Goal: Task Accomplishment & Management: Use online tool/utility

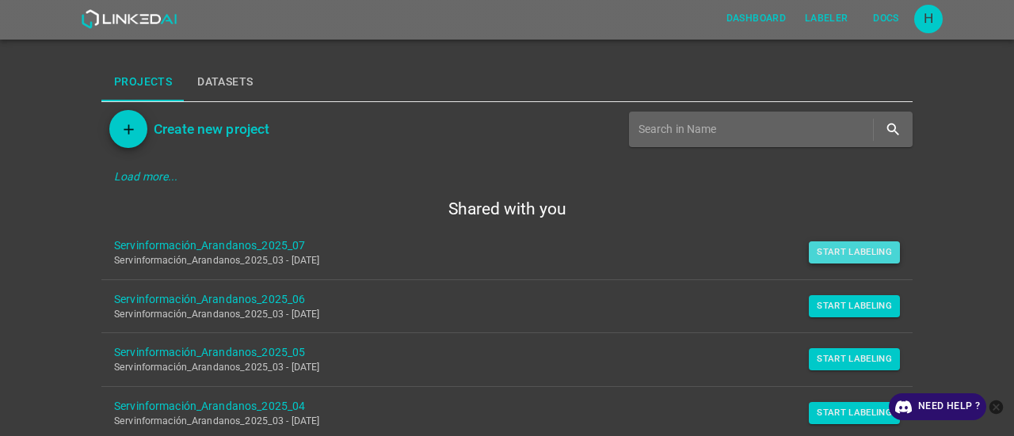
click at [827, 251] on button "Start Labeling" at bounding box center [854, 253] width 91 height 22
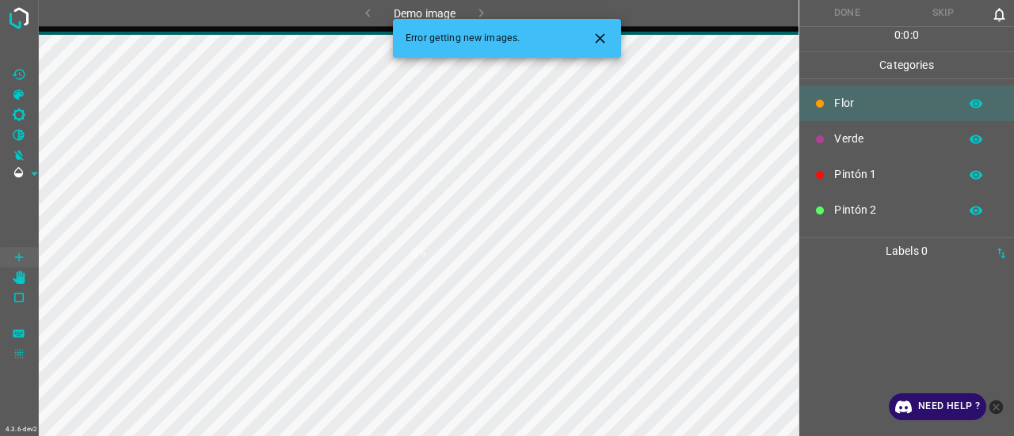
click at [603, 36] on icon "Close" at bounding box center [600, 38] width 10 height 10
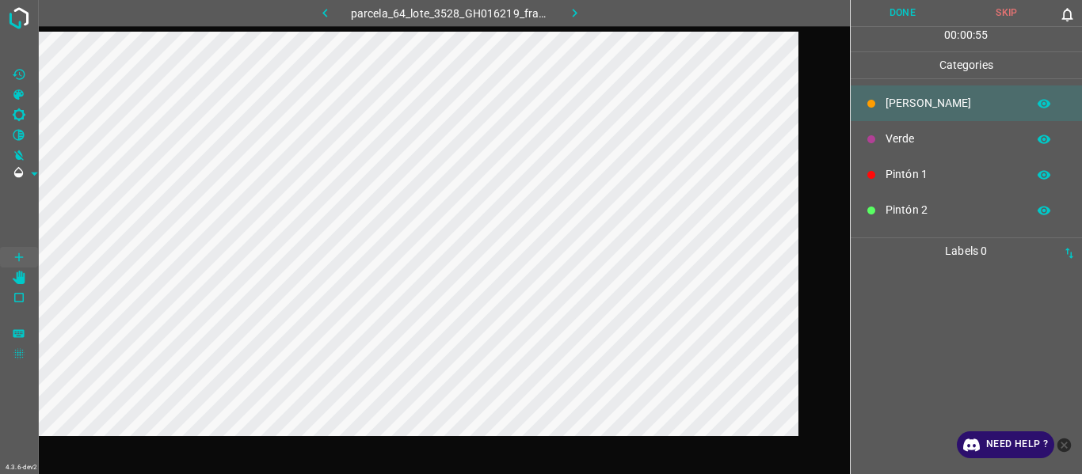
drag, startPoint x: 324, startPoint y: 11, endPoint x: 321, endPoint y: 22, distance: 11.5
click at [324, 11] on icon "button" at bounding box center [325, 13] width 17 height 17
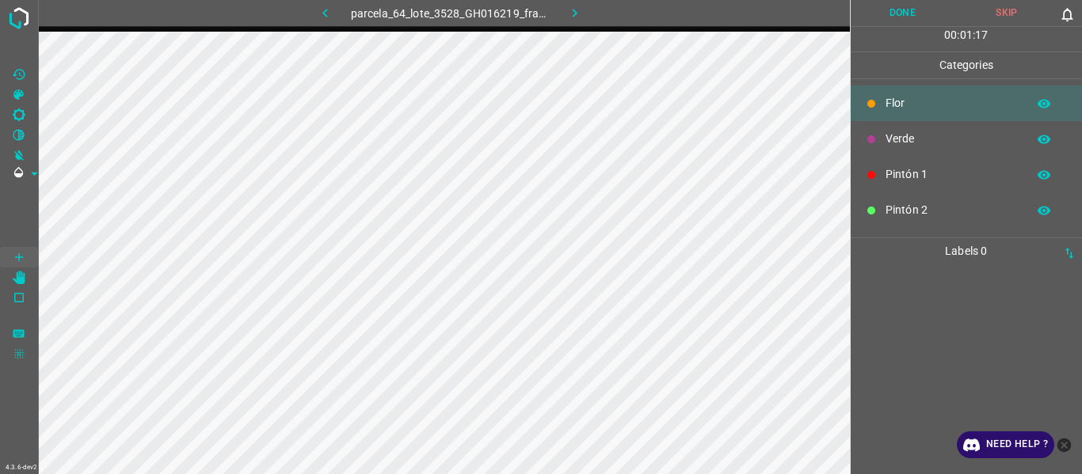
click at [907, 342] on div at bounding box center [966, 369] width 223 height 210
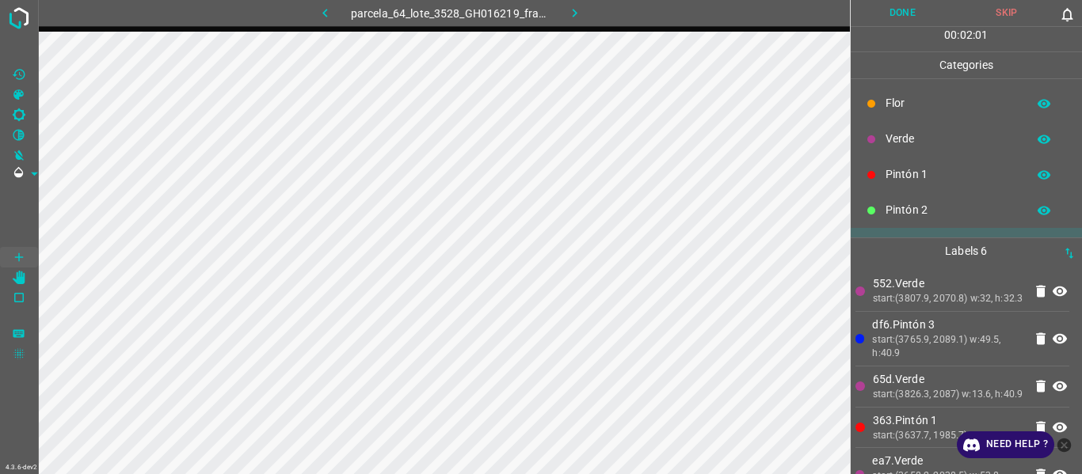
drag, startPoint x: 987, startPoint y: 324, endPoint x: 909, endPoint y: 329, distance: 77.8
click at [987, 311] on li "552.Verde start:(3807.9, 2070.8) w:32, h:32.3" at bounding box center [962, 291] width 215 height 40
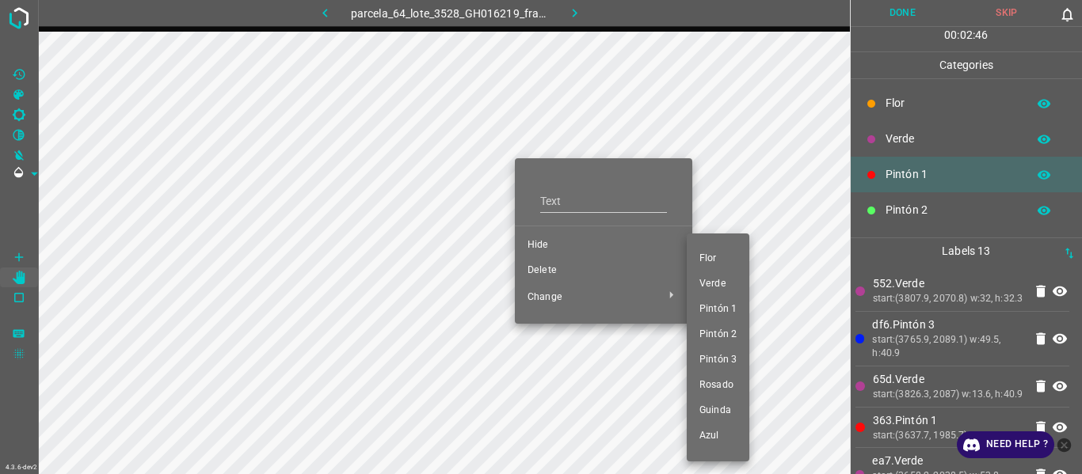
click at [729, 300] on li "Pintón 1" at bounding box center [718, 309] width 63 height 25
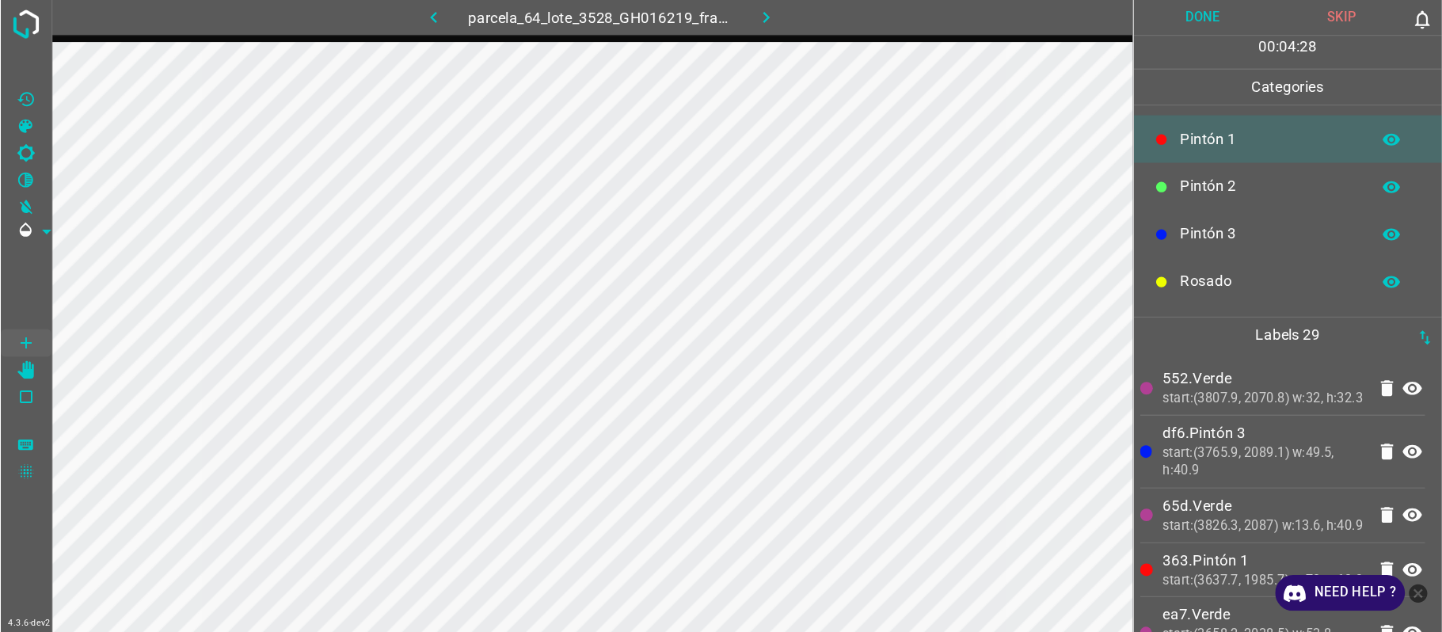
scroll to position [139, 0]
drag, startPoint x: 925, startPoint y: 145, endPoint x: 873, endPoint y: 162, distance: 55.1
click at [923, 147] on p "Rosado" at bounding box center [951, 142] width 133 height 17
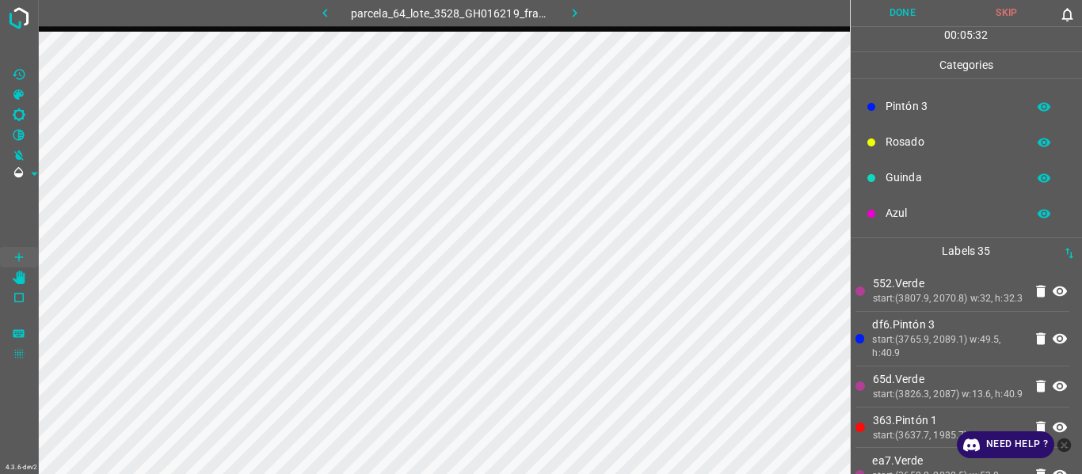
click at [958, 287] on p "552.Verde" at bounding box center [948, 284] width 151 height 17
click at [917, 280] on p "552.Verde" at bounding box center [948, 284] width 151 height 17
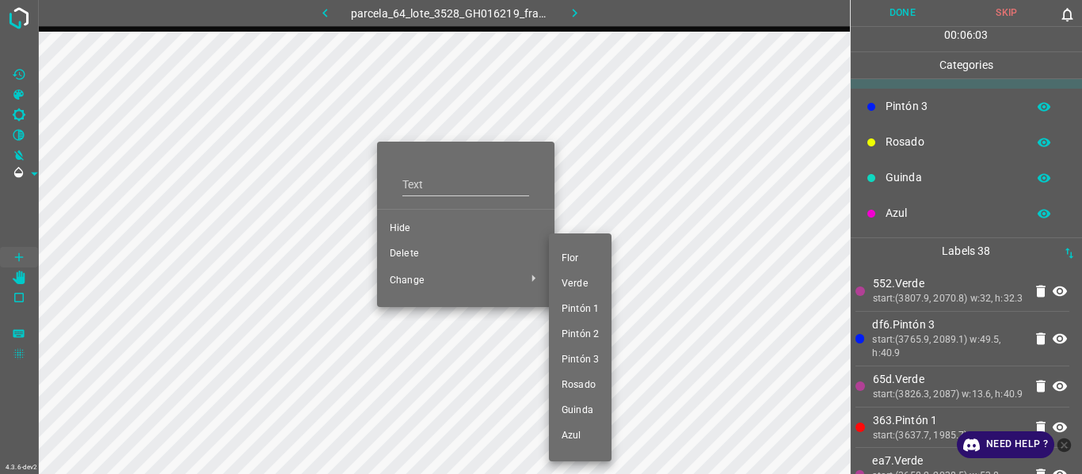
click at [591, 307] on span "Pintón 1" at bounding box center [579, 310] width 37 height 14
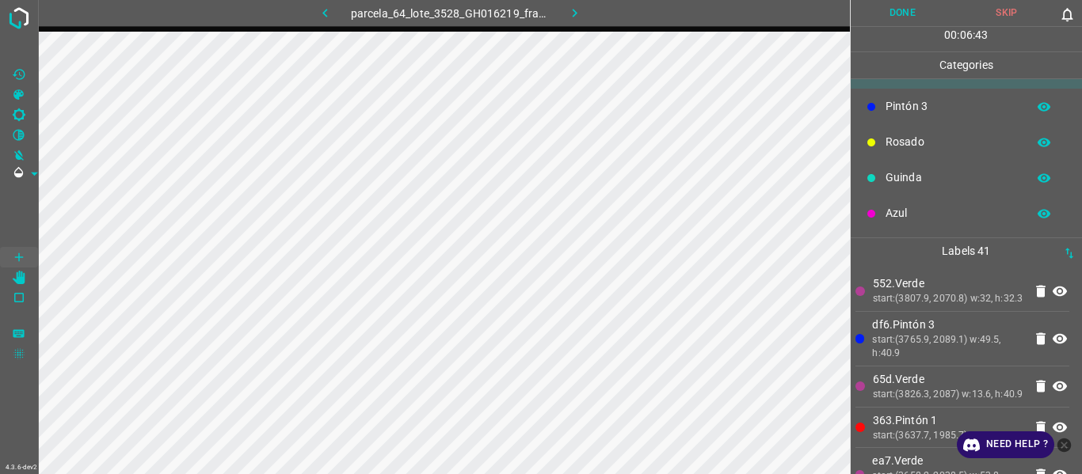
click at [941, 299] on div "start:(3807.9, 2070.8) w:32, h:32.3" at bounding box center [948, 299] width 151 height 14
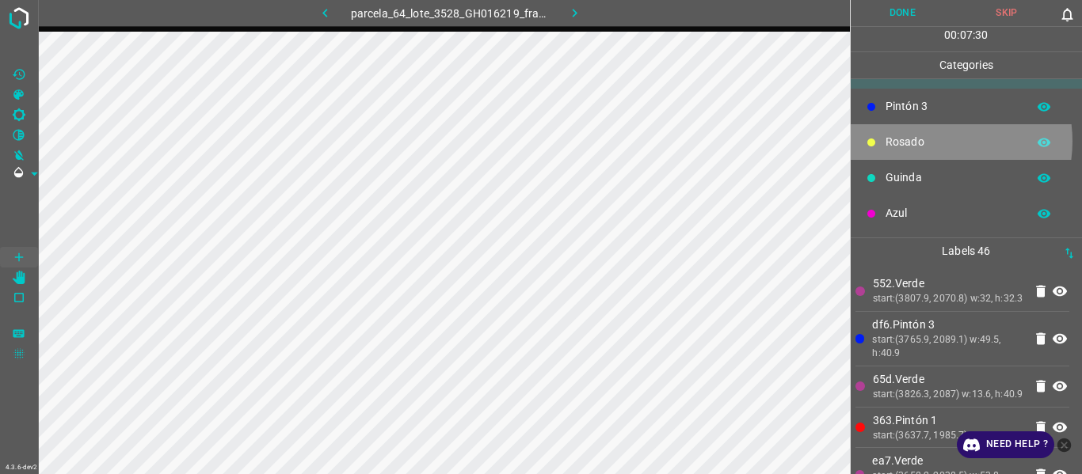
click at [931, 141] on p "Rosado" at bounding box center [951, 142] width 133 height 17
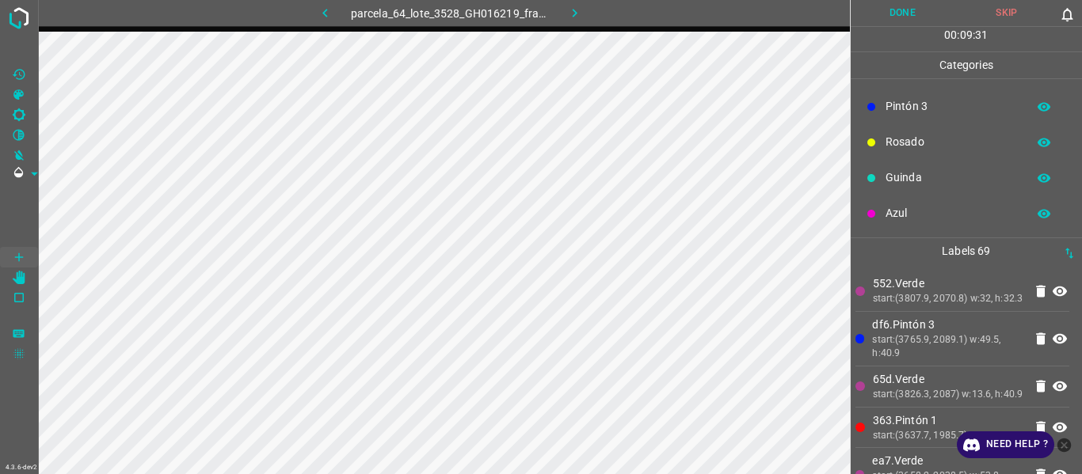
click at [969, 311] on li "552.Verde start:(3807.9, 2070.8) w:32, h:32.3" at bounding box center [962, 291] width 215 height 40
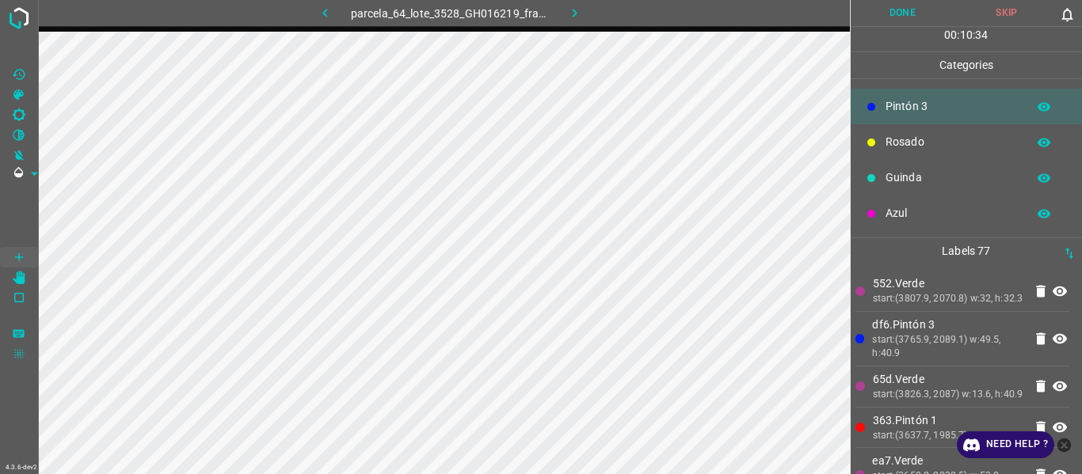
click at [928, 287] on p "552.Verde" at bounding box center [948, 284] width 151 height 17
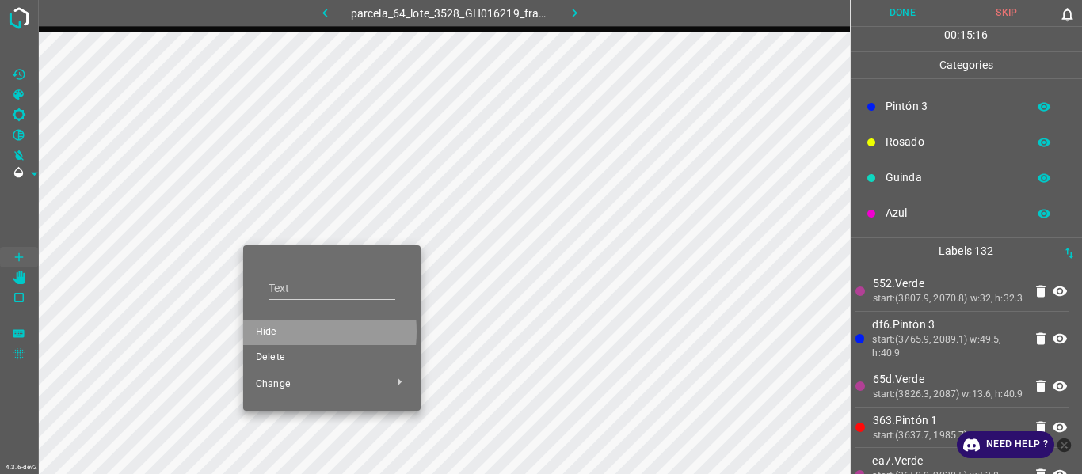
drag, startPoint x: 281, startPoint y: 332, endPoint x: 237, endPoint y: 306, distance: 51.1
click at [278, 333] on span "Hide" at bounding box center [332, 332] width 152 height 14
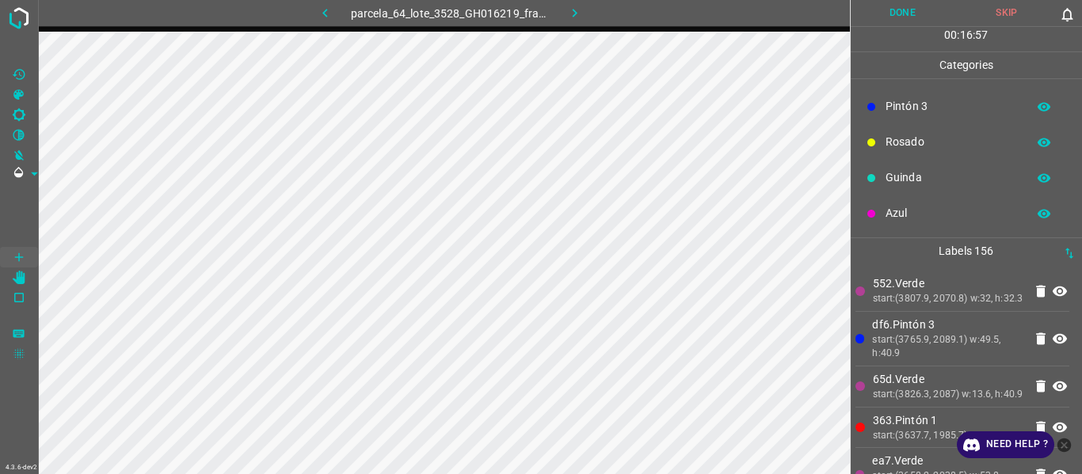
drag, startPoint x: 921, startPoint y: 327, endPoint x: 900, endPoint y: 329, distance: 20.7
click at [919, 327] on li "df6.Pintón 3 start:(3765.9, 2089.1) w:49.5, h:40.9" at bounding box center [962, 339] width 215 height 54
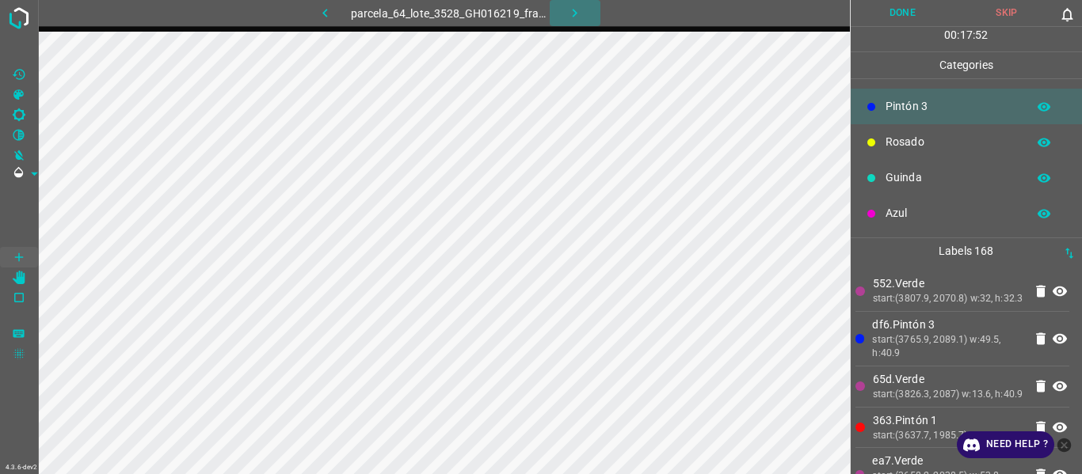
click at [555, 17] on button "button" at bounding box center [575, 13] width 51 height 26
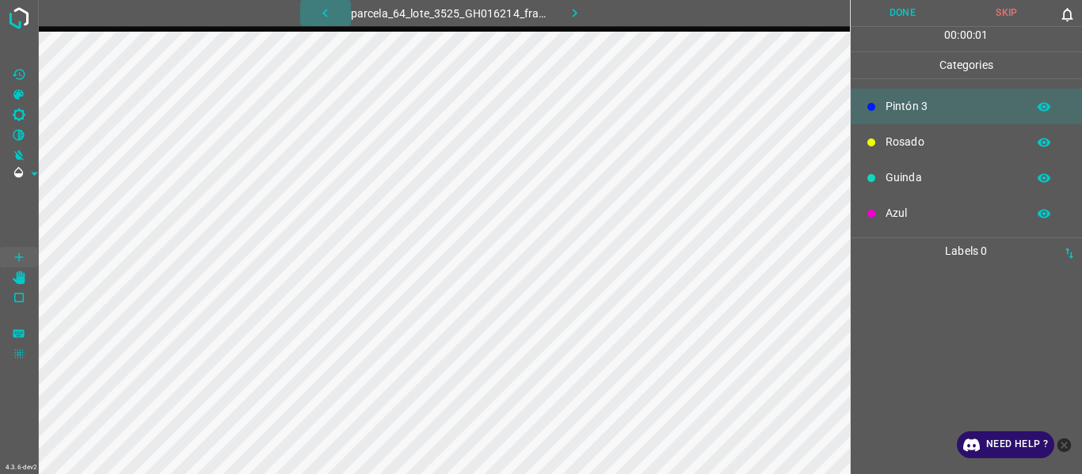
click at [330, 9] on icon "button" at bounding box center [325, 13] width 17 height 17
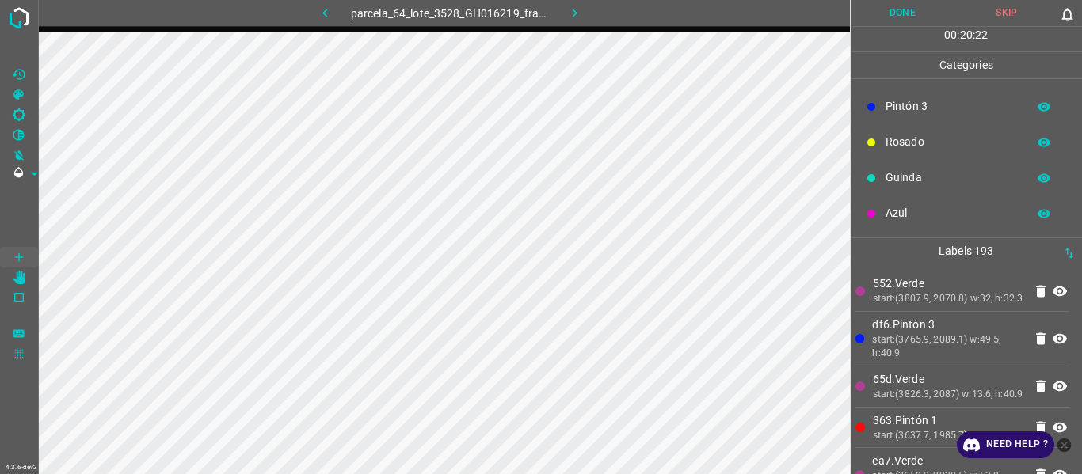
click at [919, 306] on div "start:(3807.9, 2070.8) w:32, h:32.3" at bounding box center [948, 299] width 151 height 14
click at [944, 306] on div "start:(3807.9, 2070.8) w:32, h:32.3" at bounding box center [948, 299] width 151 height 14
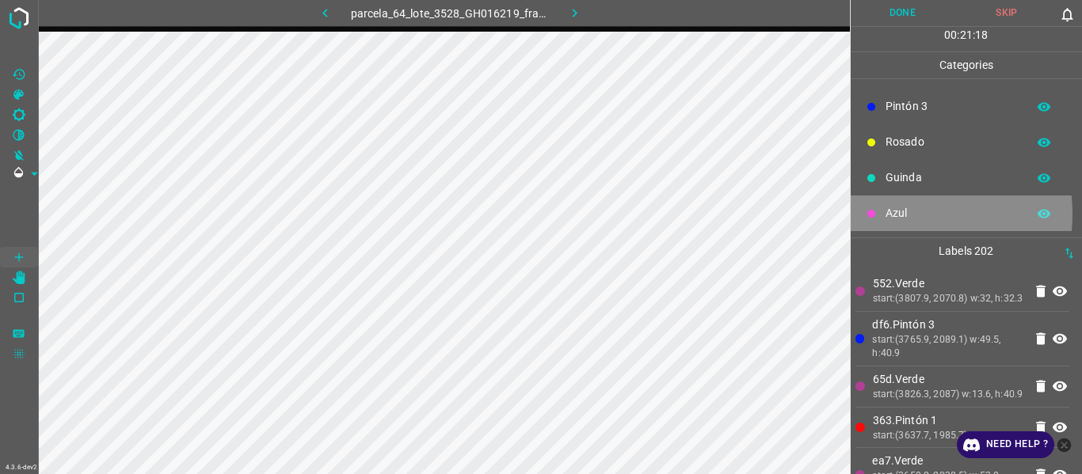
click at [895, 214] on p "Azul" at bounding box center [951, 213] width 133 height 17
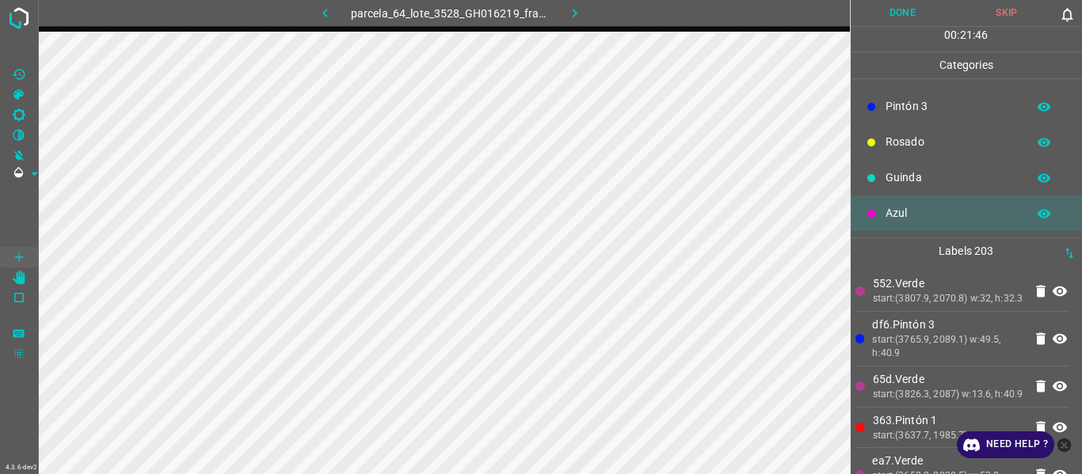
click at [914, 169] on p "Guinda" at bounding box center [951, 177] width 133 height 17
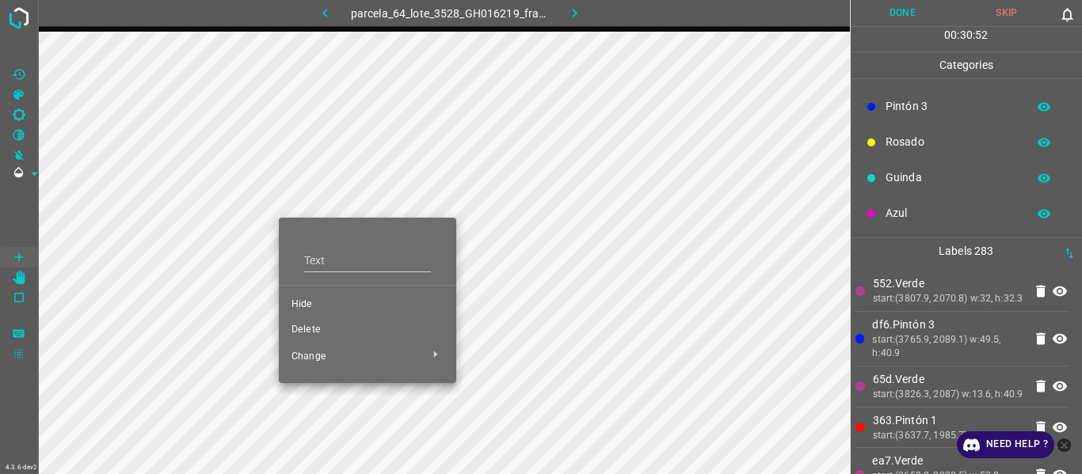
drag, startPoint x: 333, startPoint y: 301, endPoint x: 283, endPoint y: 288, distance: 50.7
click at [331, 303] on span "Hide" at bounding box center [367, 305] width 152 height 14
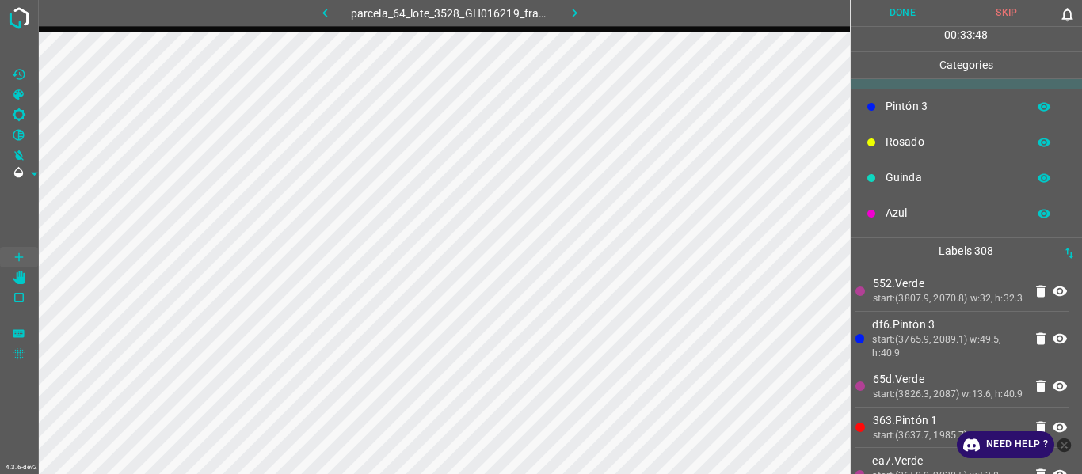
click at [915, 290] on p "552.Verde" at bounding box center [948, 284] width 151 height 17
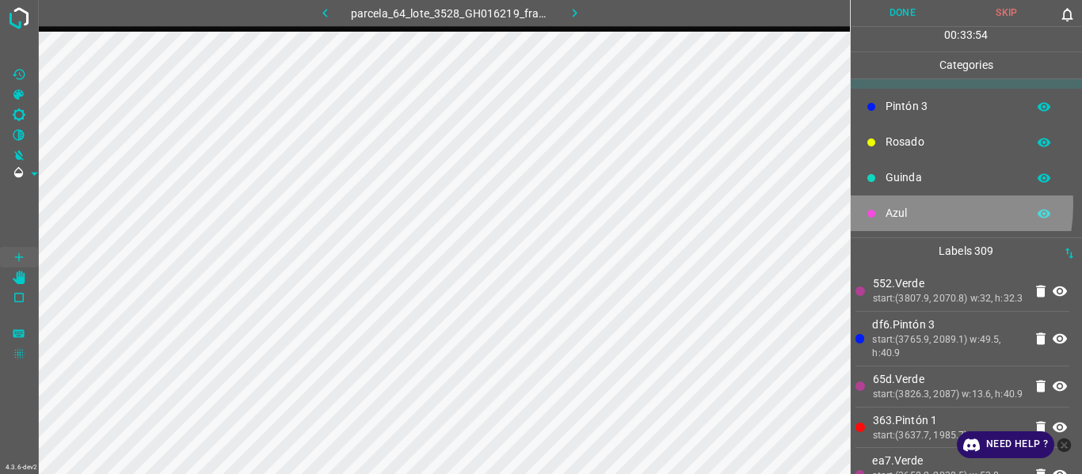
drag, startPoint x: 896, startPoint y: 204, endPoint x: 890, endPoint y: 217, distance: 14.2
click at [890, 217] on div "Azul" at bounding box center [966, 214] width 232 height 36
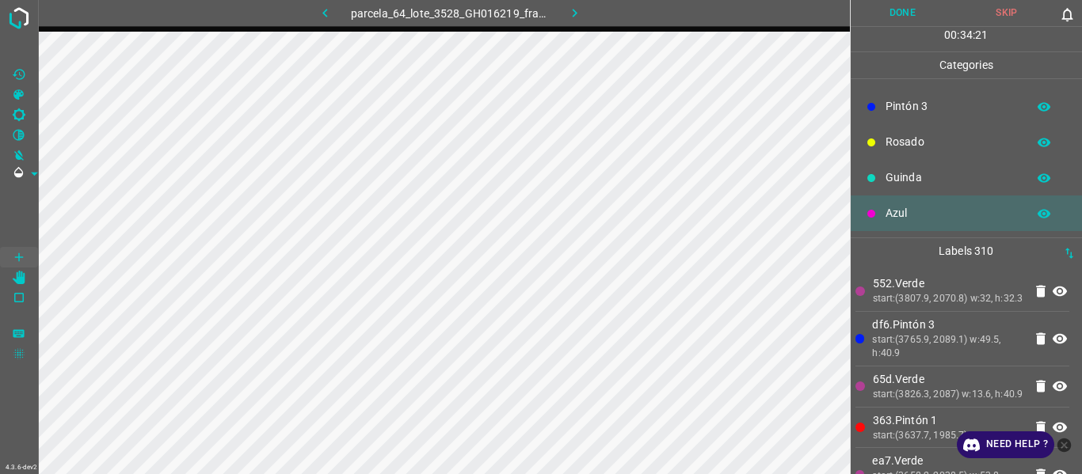
click at [941, 249] on p "Labels 310" at bounding box center [966, 251] width 223 height 26
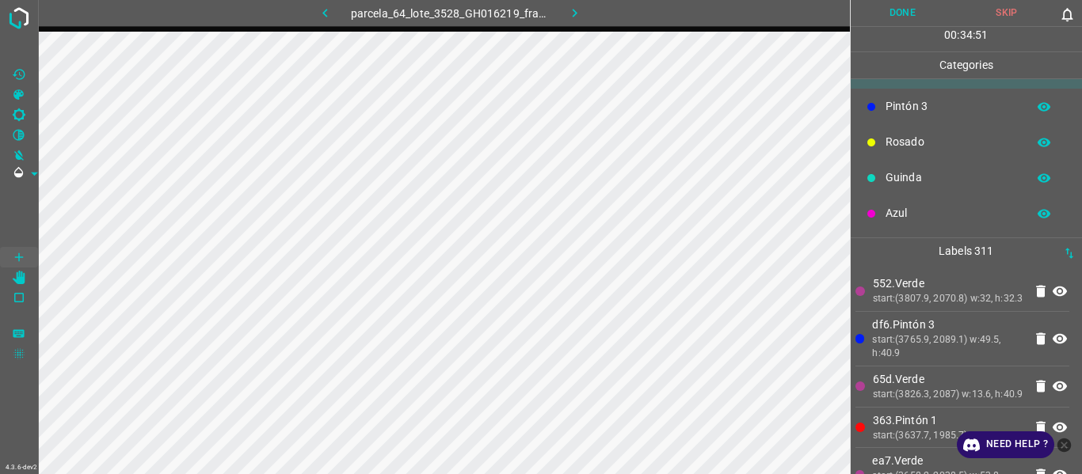
click at [934, 291] on p "552.Verde" at bounding box center [948, 284] width 151 height 17
click at [916, 208] on p "Azul" at bounding box center [951, 213] width 133 height 17
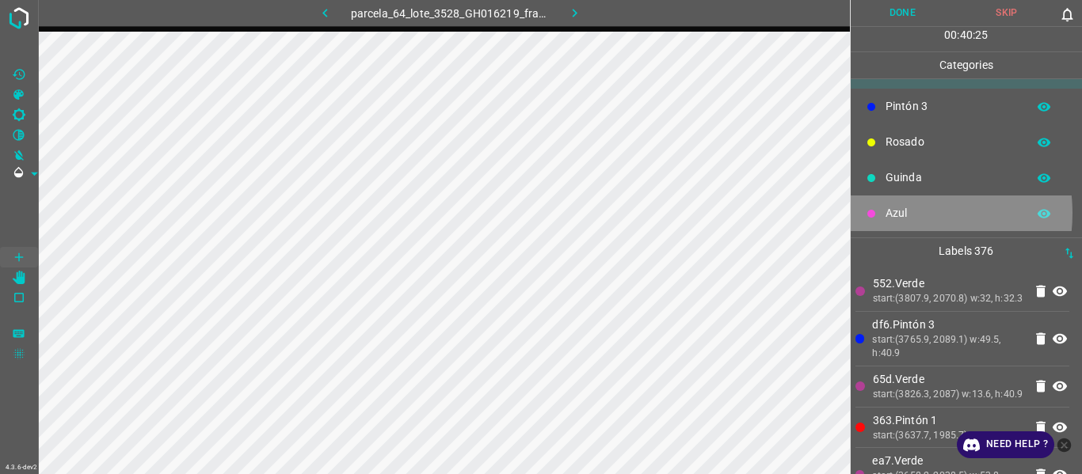
click at [900, 213] on p "Azul" at bounding box center [951, 213] width 133 height 17
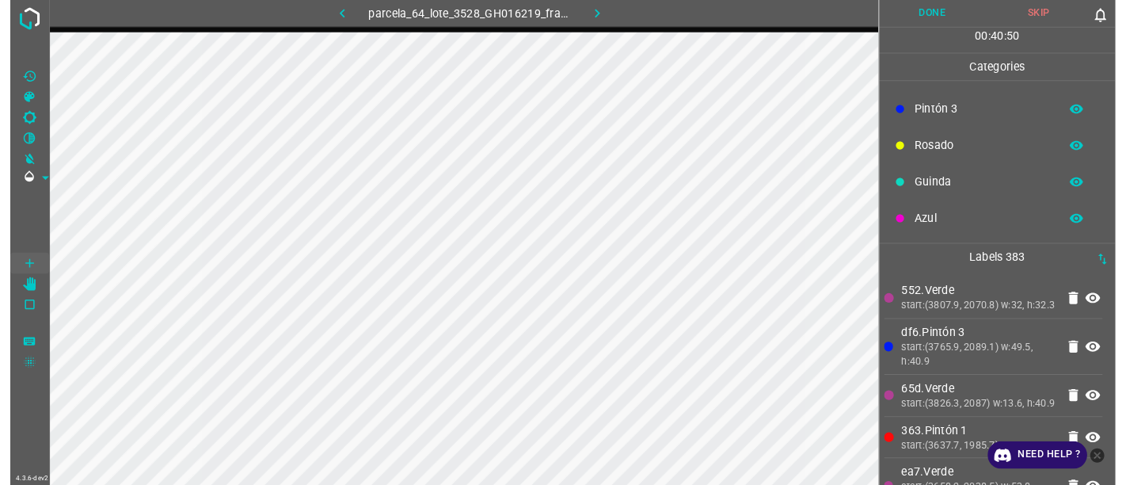
scroll to position [139, 0]
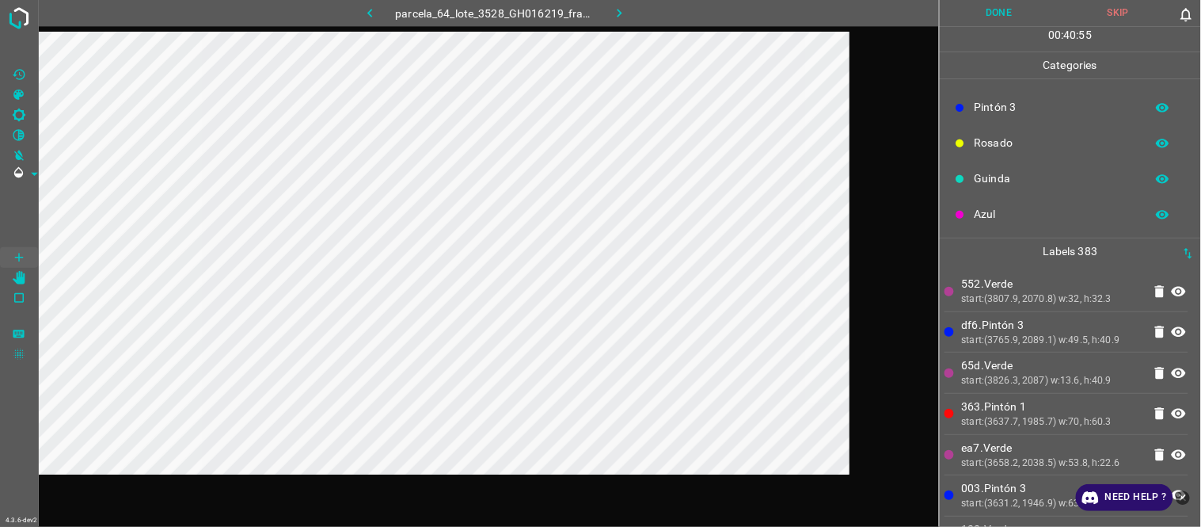
click at [1032, 309] on li "552.Verde start:(3807.9, 2070.8) w:32, h:32.3" at bounding box center [1067, 291] width 244 height 40
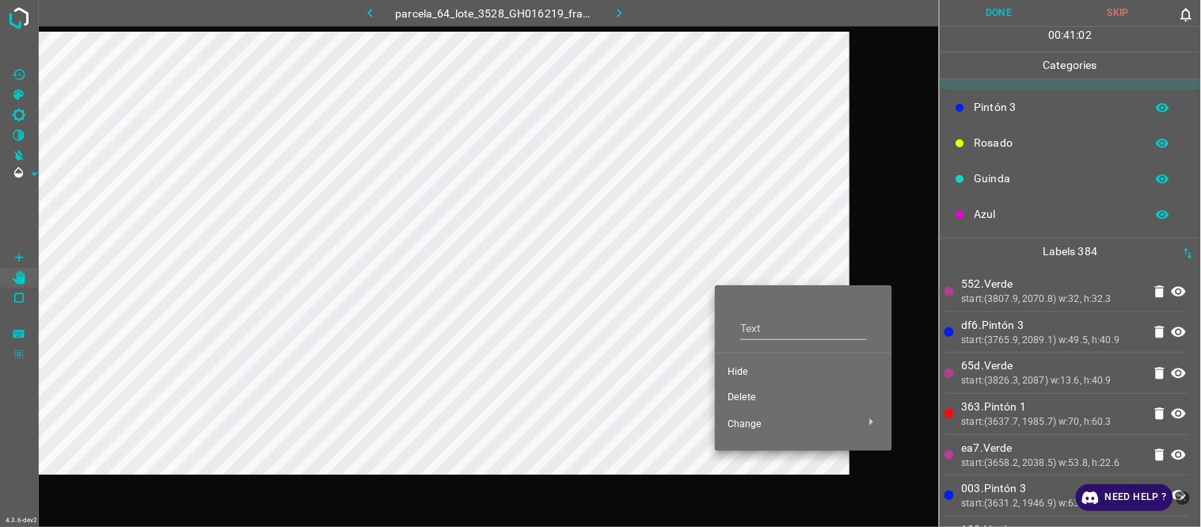
click at [752, 390] on li "Delete" at bounding box center [803, 397] width 177 height 25
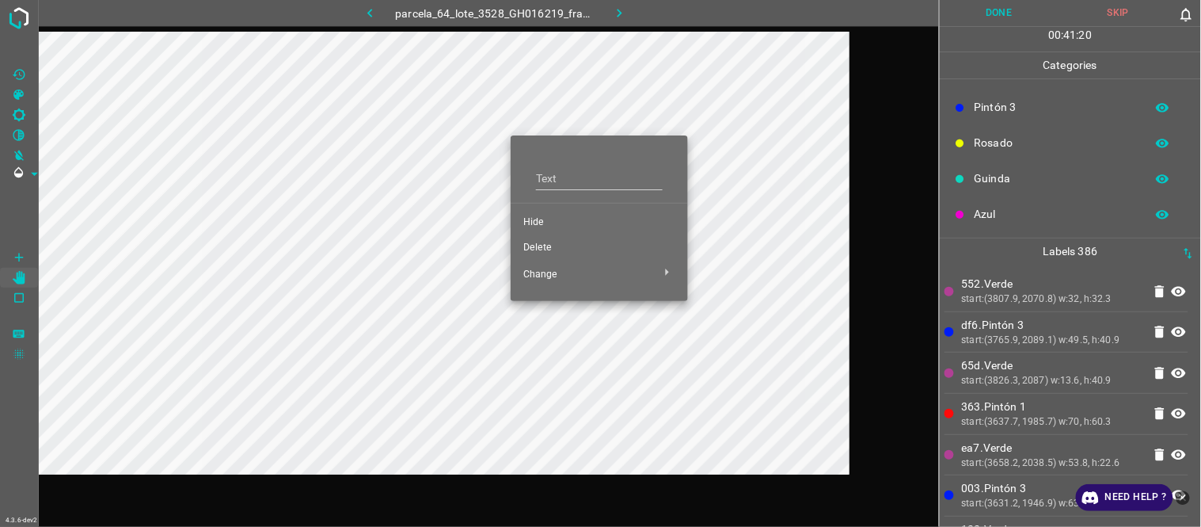
click at [636, 93] on div at bounding box center [600, 263] width 1201 height 527
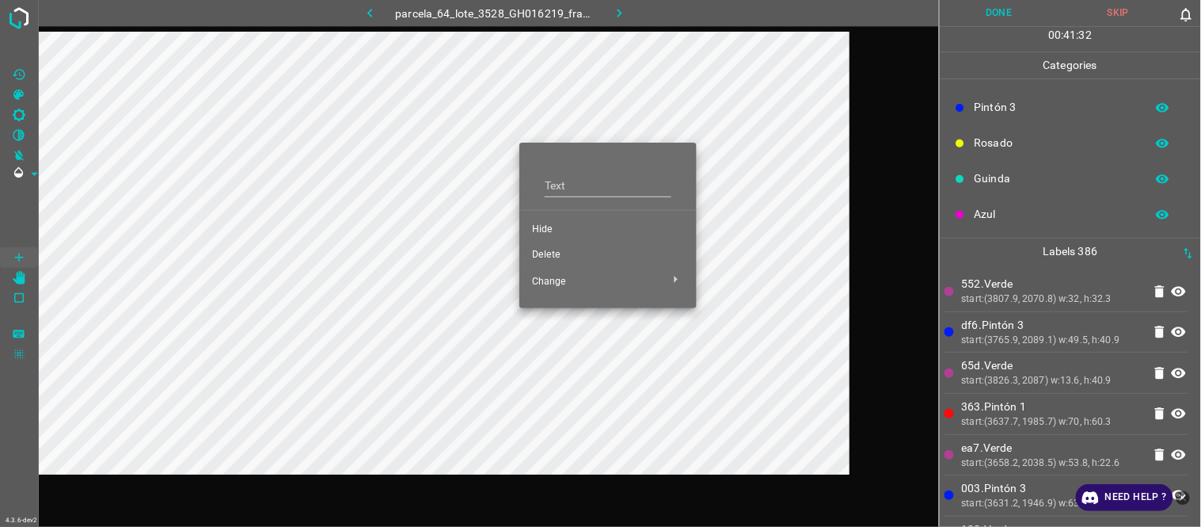
drag, startPoint x: 553, startPoint y: 226, endPoint x: 539, endPoint y: 215, distance: 16.9
click at [551, 227] on span "Hide" at bounding box center [608, 230] width 152 height 14
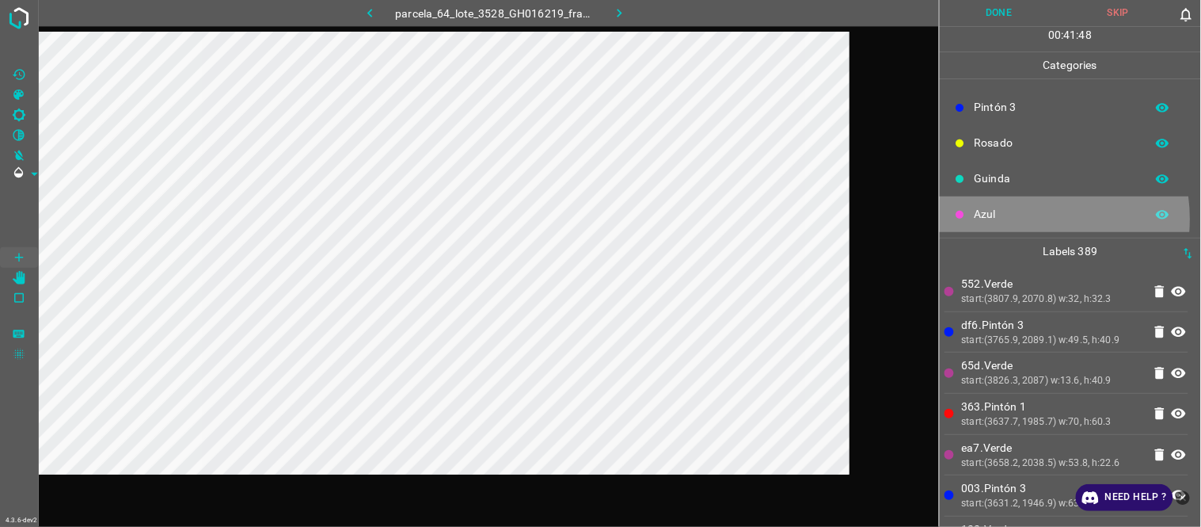
click at [1016, 219] on p "Azul" at bounding box center [1056, 214] width 163 height 17
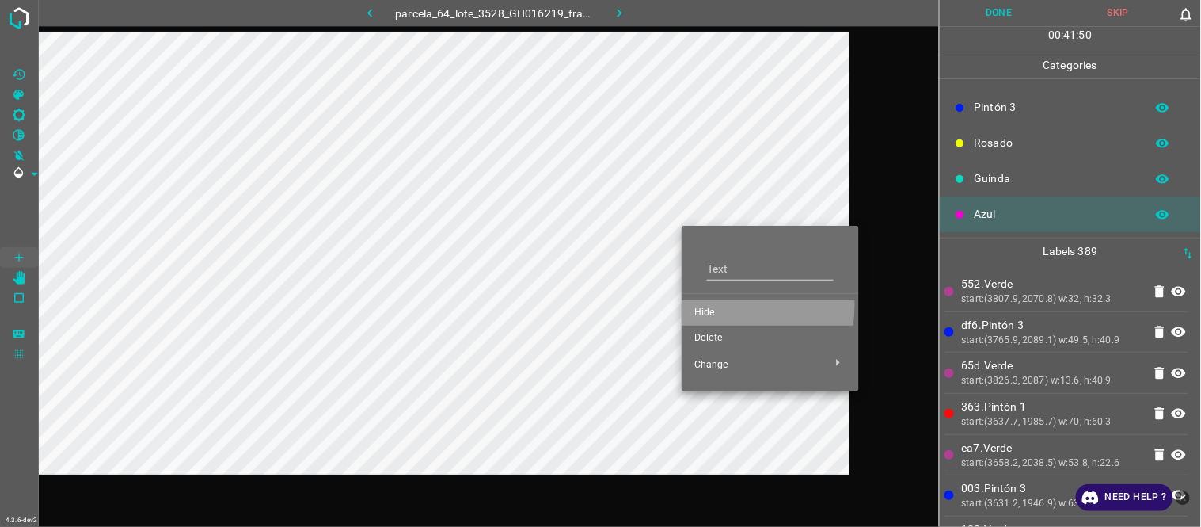
drag, startPoint x: 711, startPoint y: 305, endPoint x: 679, endPoint y: 266, distance: 50.1
click at [710, 306] on span "Hide" at bounding box center [770, 313] width 152 height 14
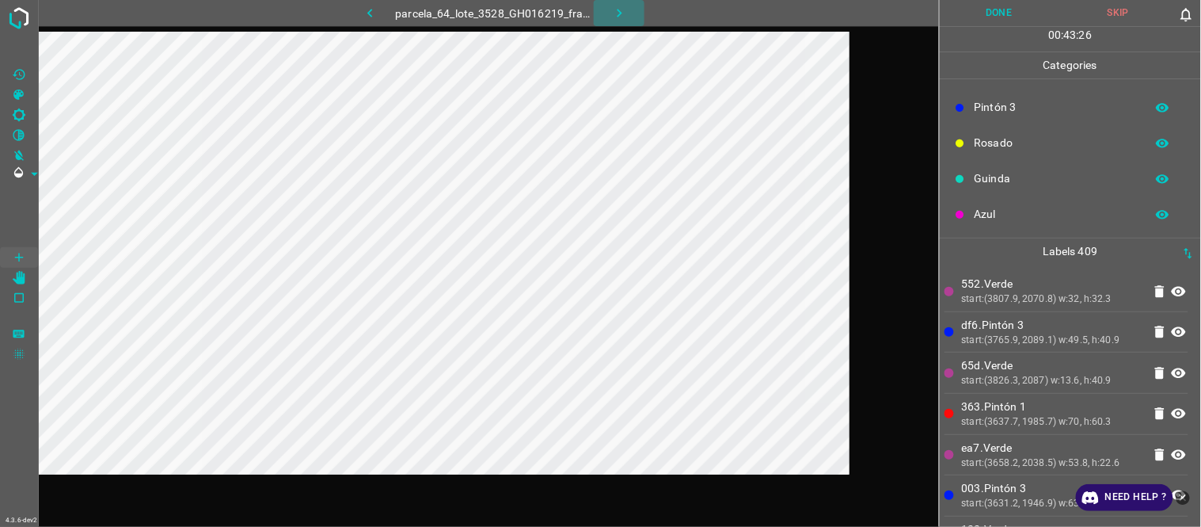
click at [611, 11] on icon "button" at bounding box center [619, 13] width 17 height 17
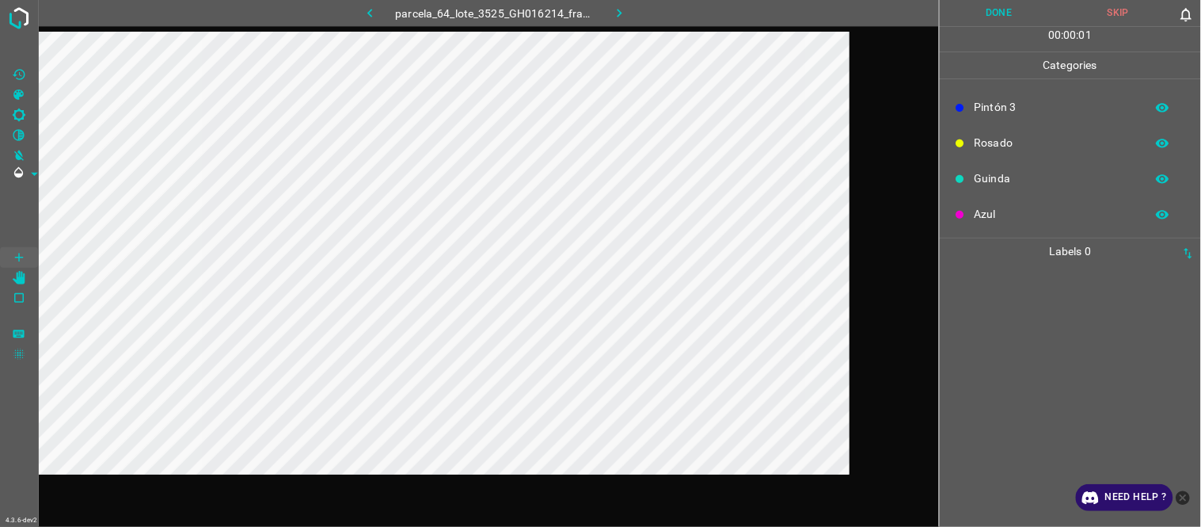
click at [379, 13] on button "button" at bounding box center [369, 13] width 51 height 26
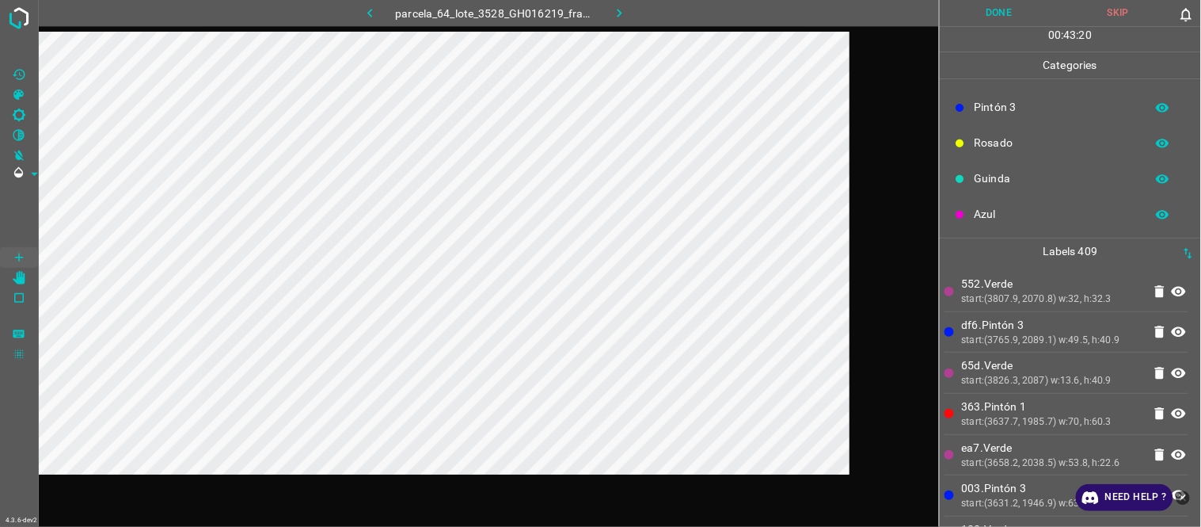
click at [1023, 362] on p "65d.Verde" at bounding box center [1052, 365] width 181 height 17
click at [976, 367] on p "65d.Verde" at bounding box center [1052, 365] width 181 height 17
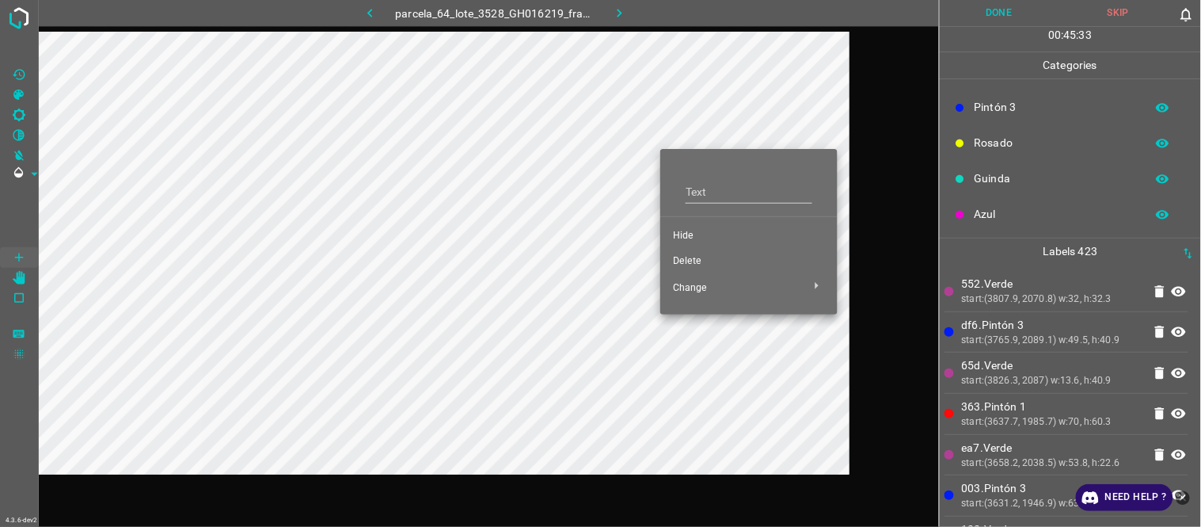
click at [713, 264] on span "Delete" at bounding box center [749, 261] width 152 height 14
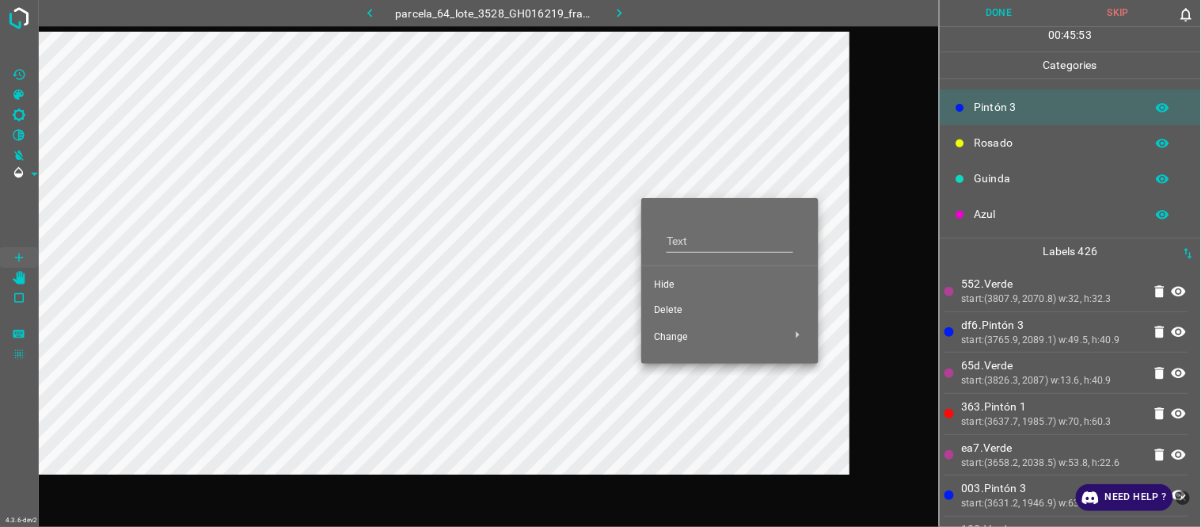
click at [683, 278] on span "Hide" at bounding box center [730, 285] width 152 height 14
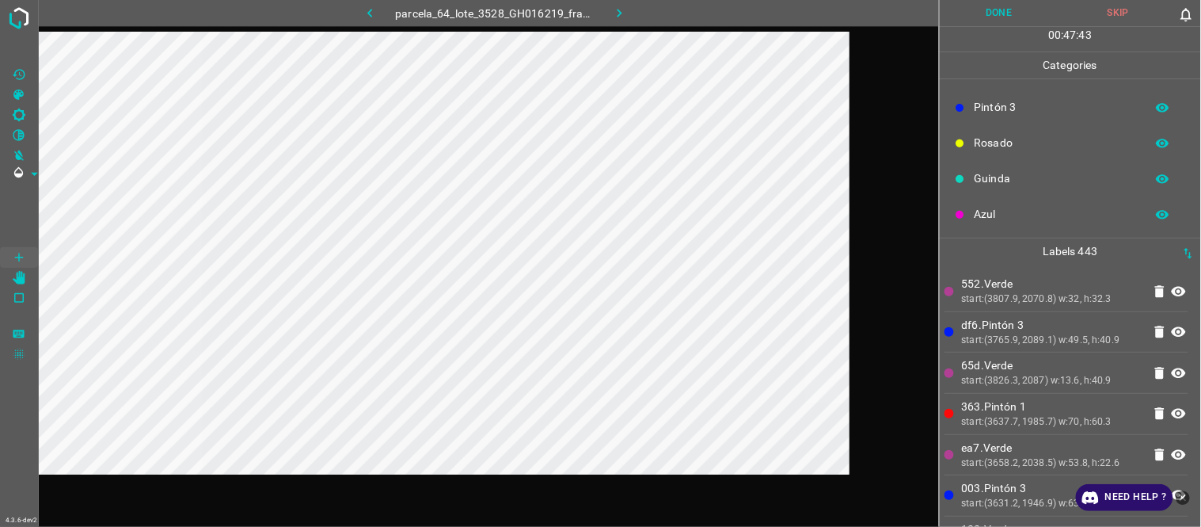
click at [1029, 358] on p "65d.Verde" at bounding box center [1052, 365] width 181 height 17
click at [1043, 360] on p "65d.Verde" at bounding box center [1052, 365] width 181 height 17
click at [1017, 349] on li "df6.Pintón 3 start:(3765.9, 2089.1) w:49.5, h:40.9" at bounding box center [1067, 332] width 244 height 40
click at [1027, 363] on p "65d.Verde" at bounding box center [1052, 365] width 181 height 17
click at [992, 319] on li "df6.Pintón 3 start:(3765.9, 2089.1) w:49.5, h:40.9" at bounding box center [1067, 332] width 244 height 40
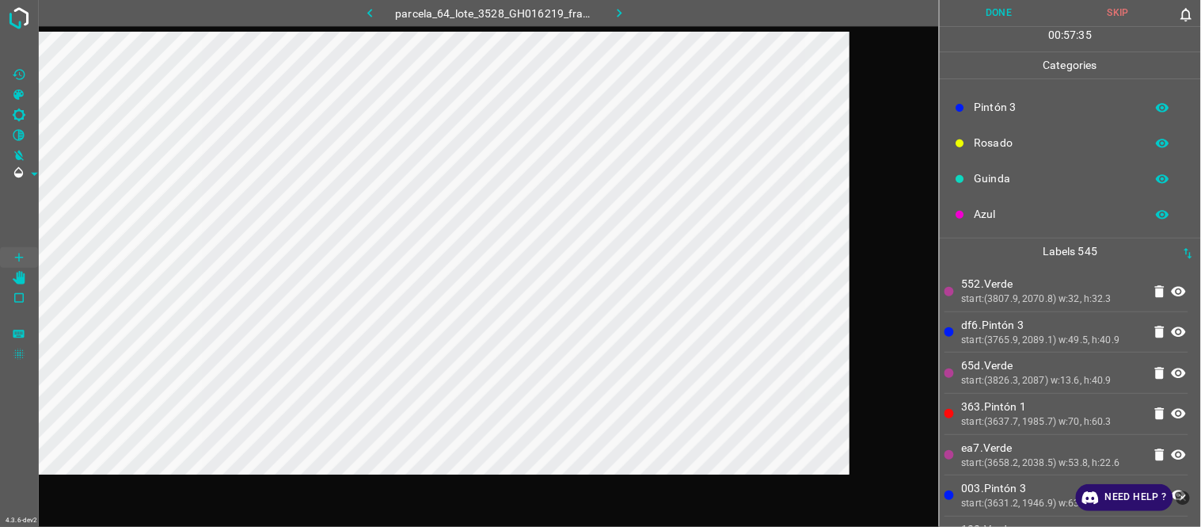
click at [1017, 360] on p "65d.Verde" at bounding box center [1052, 365] width 181 height 17
click at [1025, 379] on div "start:(3826.3, 2087) w:13.6, h:40.9" at bounding box center [1052, 381] width 181 height 14
click at [983, 351] on li "df6.Pintón 3 start:(3765.9, 2089.1) w:49.5, h:40.9" at bounding box center [1067, 332] width 244 height 40
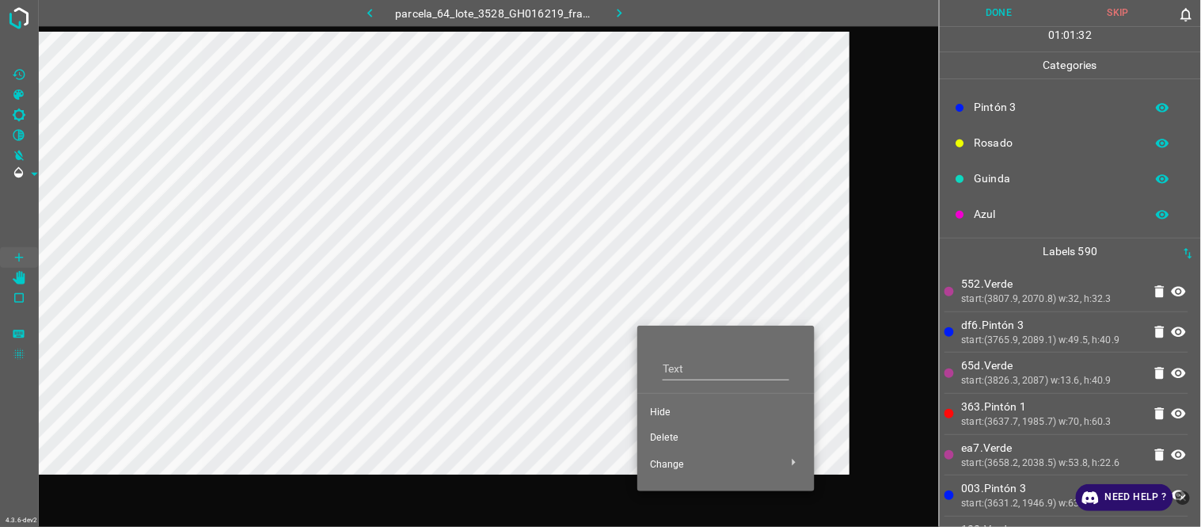
drag, startPoint x: 671, startPoint y: 405, endPoint x: 611, endPoint y: 365, distance: 71.8
click at [668, 407] on span "Hide" at bounding box center [726, 412] width 152 height 14
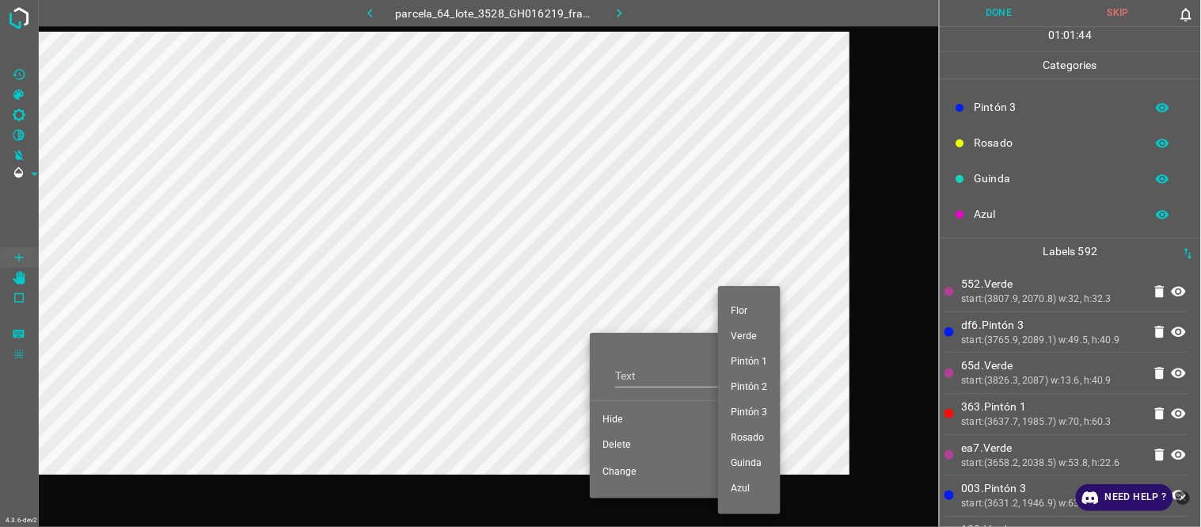
click at [622, 444] on div at bounding box center [600, 263] width 1201 height 527
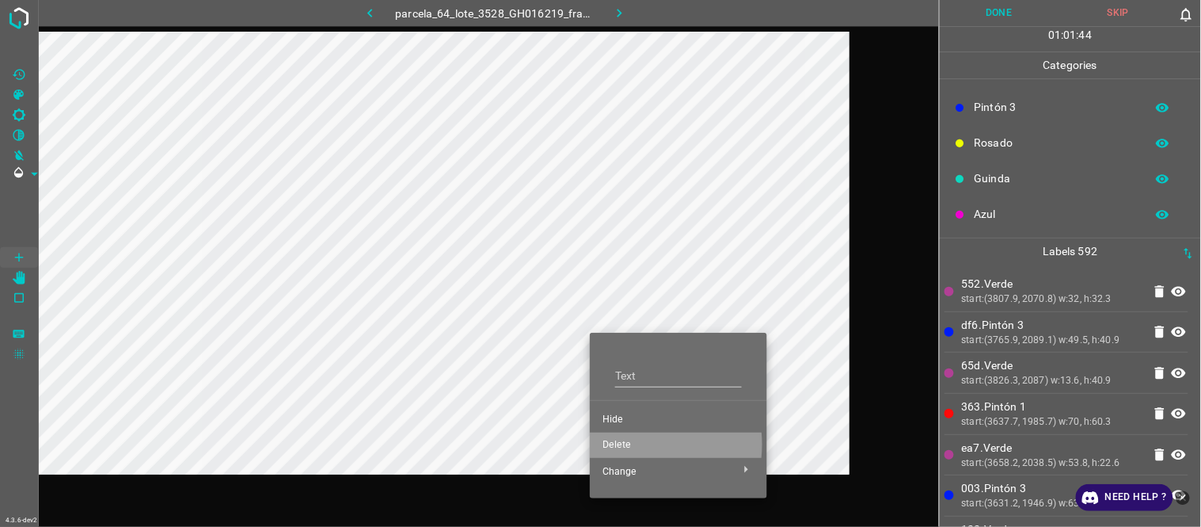
click at [622, 444] on span "Delete" at bounding box center [679, 445] width 152 height 14
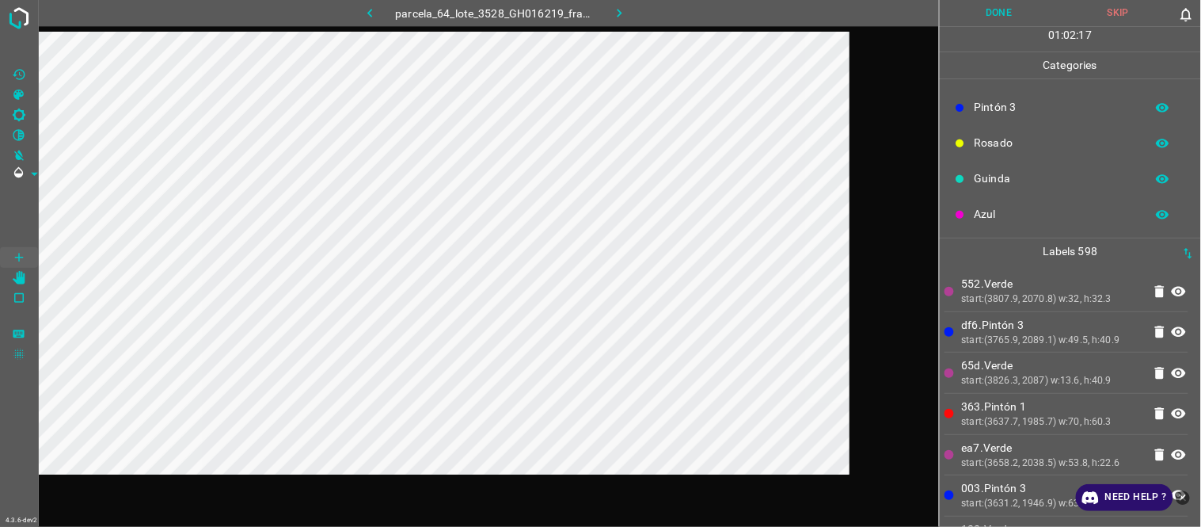
click at [1006, 175] on p "Guinda" at bounding box center [1056, 178] width 163 height 17
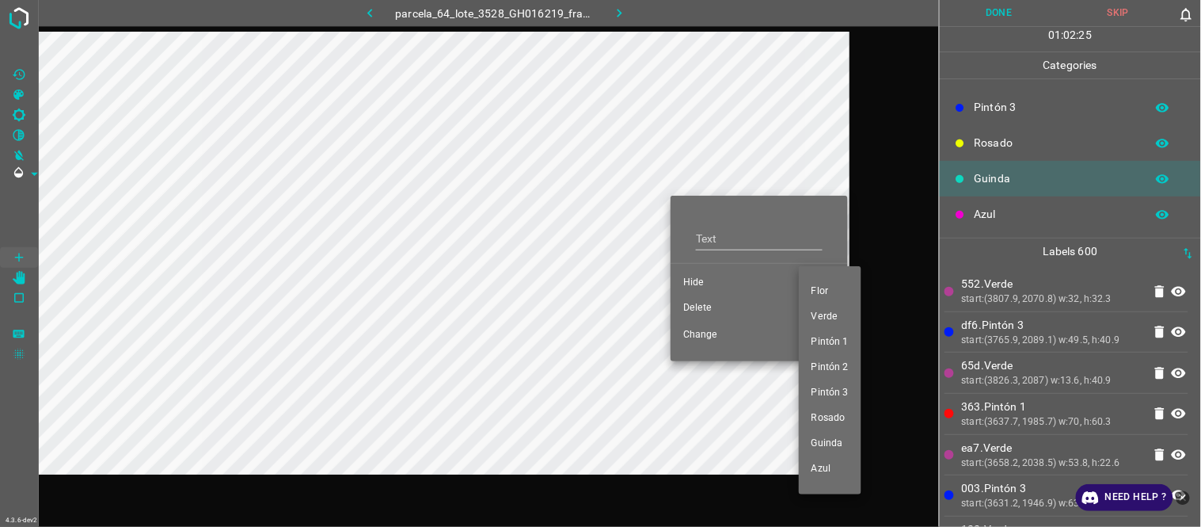
click at [713, 303] on div at bounding box center [600, 263] width 1201 height 527
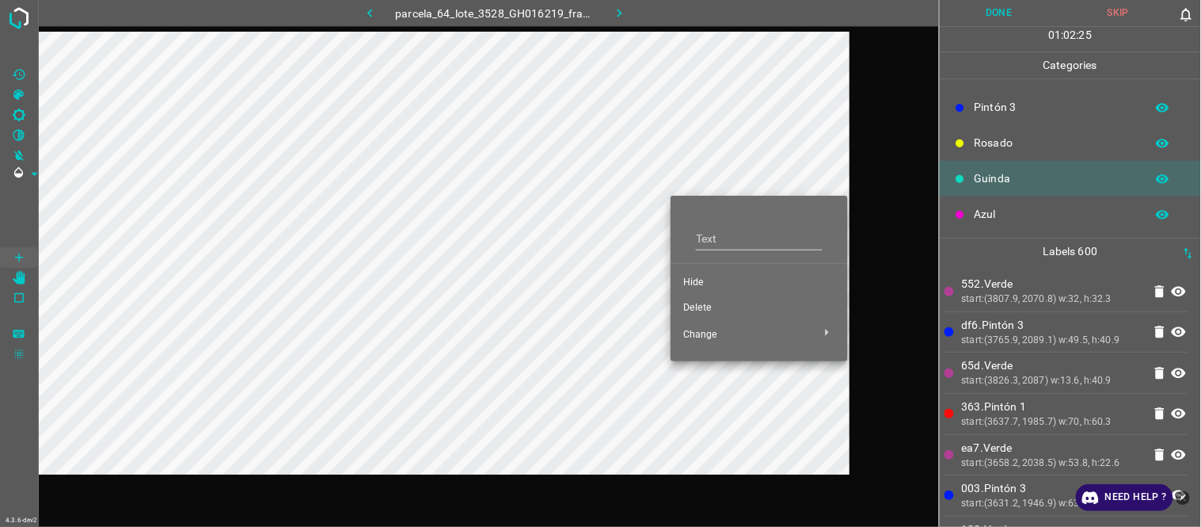
click at [713, 303] on div at bounding box center [600, 263] width 1201 height 527
click at [715, 305] on span "Delete" at bounding box center [759, 308] width 152 height 14
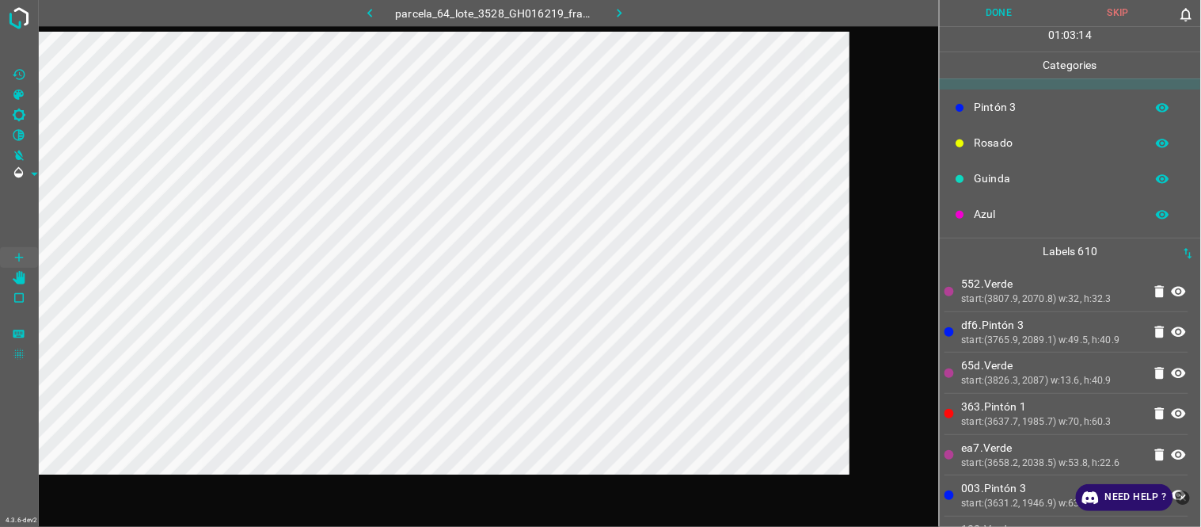
click at [1041, 210] on p "Azul" at bounding box center [1056, 214] width 163 height 17
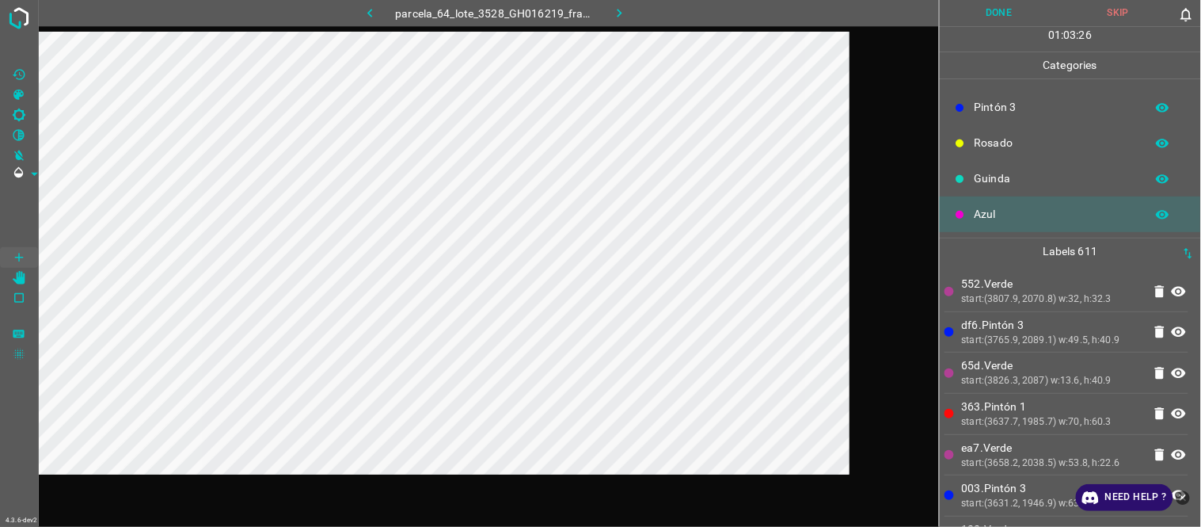
click at [1033, 365] on p "65d.Verde" at bounding box center [1052, 365] width 181 height 17
click at [1003, 370] on p "65d.Verde" at bounding box center [1052, 365] width 181 height 17
click at [1006, 273] on li "552.Verde start:(3807.9, 2070.8) w:32, h:32.3" at bounding box center [1067, 291] width 244 height 40
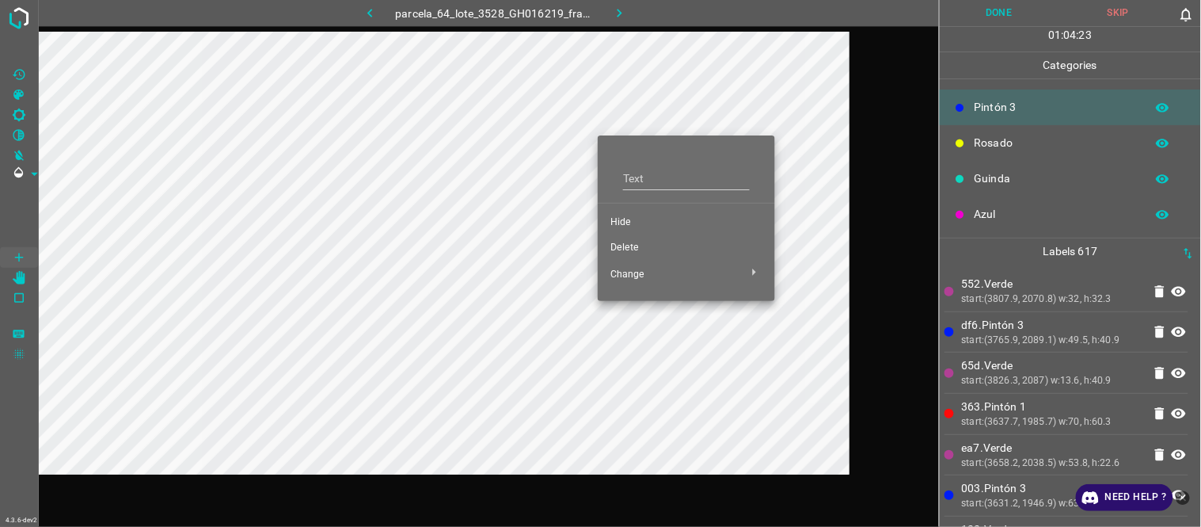
click at [624, 220] on span "Hide" at bounding box center [687, 222] width 152 height 14
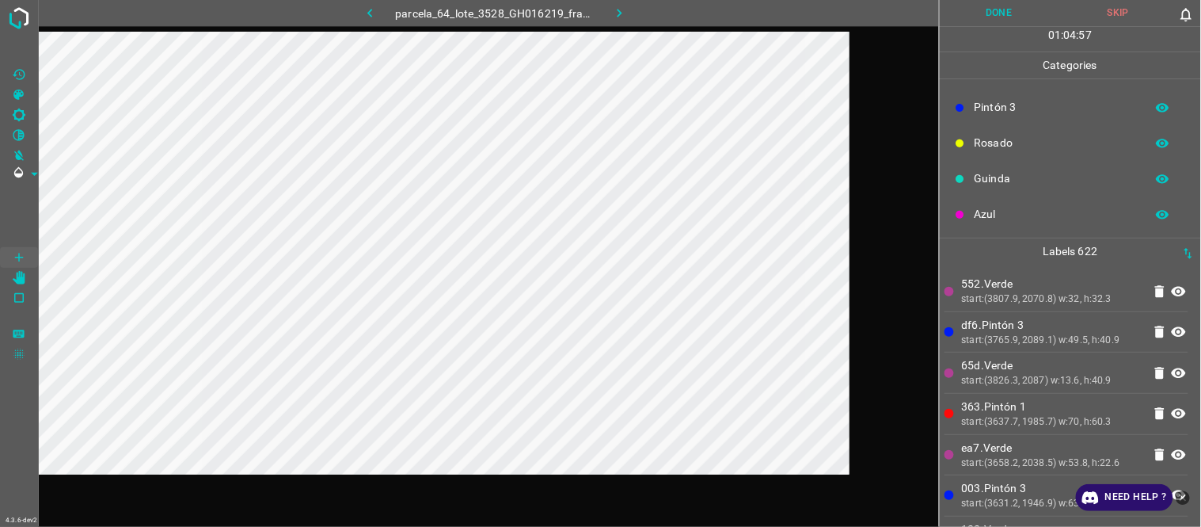
click at [1040, 361] on p "65d.Verde" at bounding box center [1052, 365] width 181 height 17
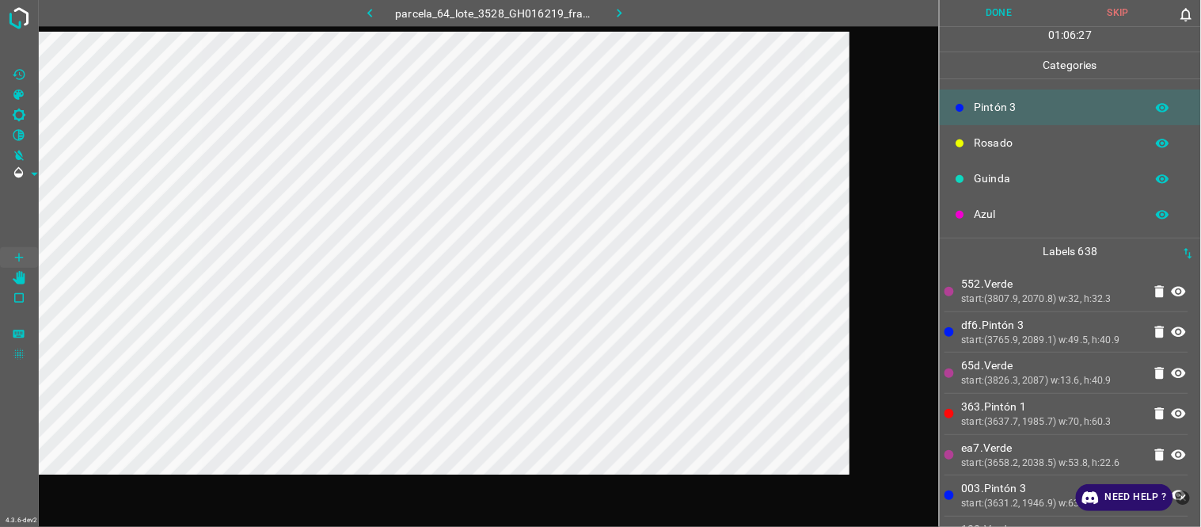
click at [992, 335] on div "start:(3765.9, 2089.1) w:49.5, h:40.9" at bounding box center [1052, 340] width 181 height 14
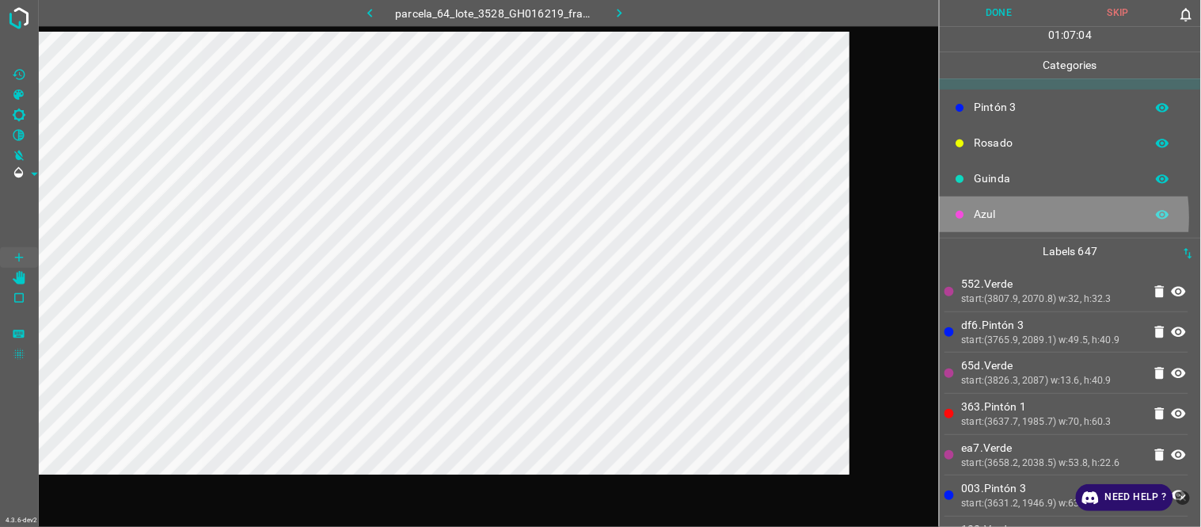
drag, startPoint x: 1003, startPoint y: 217, endPoint x: 991, endPoint y: 220, distance: 12.3
click at [991, 220] on p "Azul" at bounding box center [1056, 214] width 163 height 17
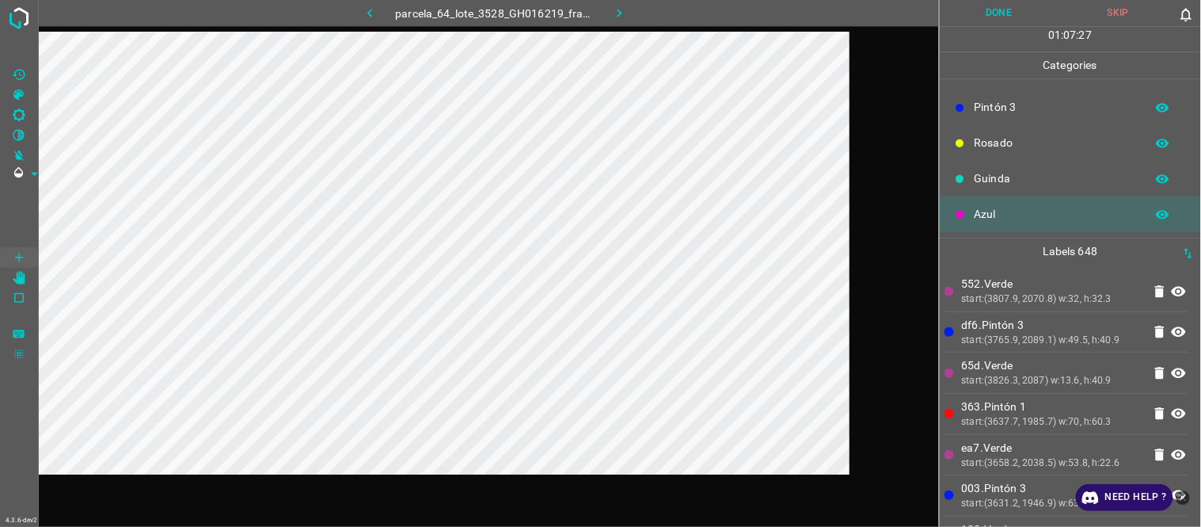
click at [1035, 312] on li "df6.Pintón 3 start:(3765.9, 2089.1) w:49.5, h:40.9" at bounding box center [1067, 332] width 244 height 40
click at [1030, 333] on p "df6.Pintón 3" at bounding box center [1052, 325] width 181 height 17
click at [1012, 144] on p "Rosado" at bounding box center [1056, 143] width 163 height 17
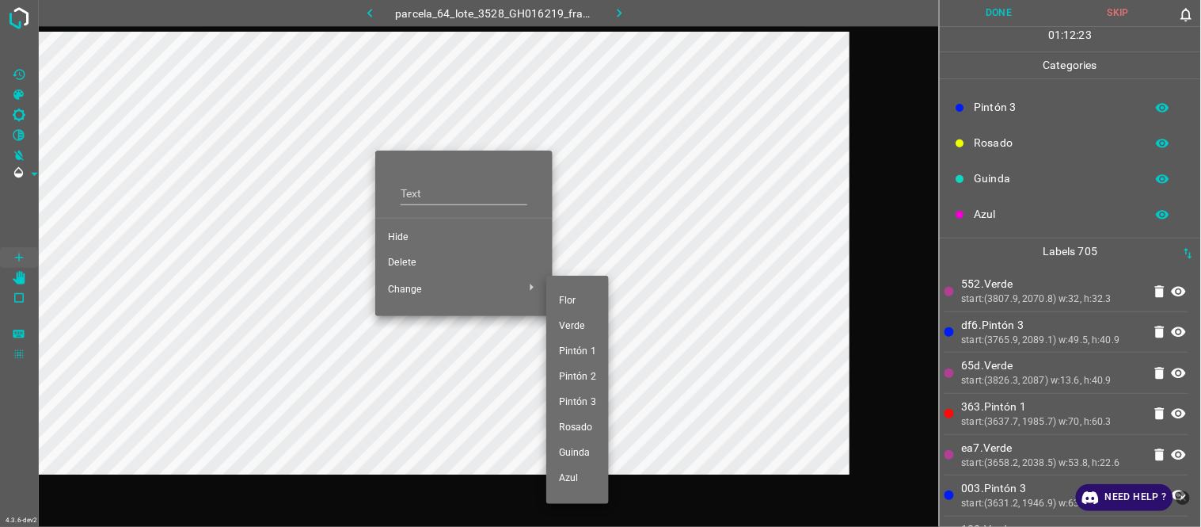
click at [581, 346] on span "Pintón 1" at bounding box center [577, 351] width 37 height 14
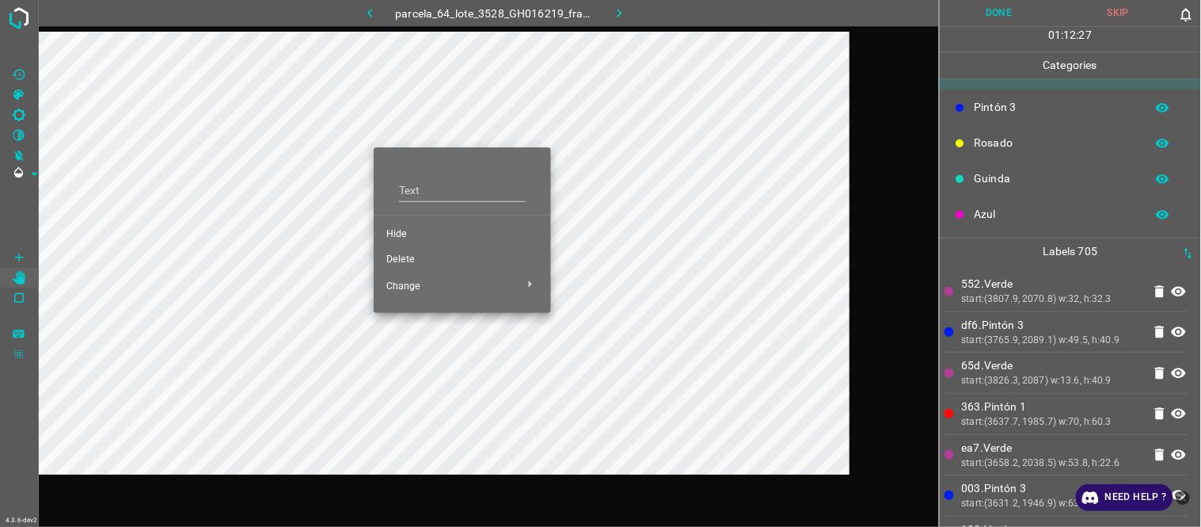
click at [407, 255] on span "Delete" at bounding box center [462, 260] width 152 height 14
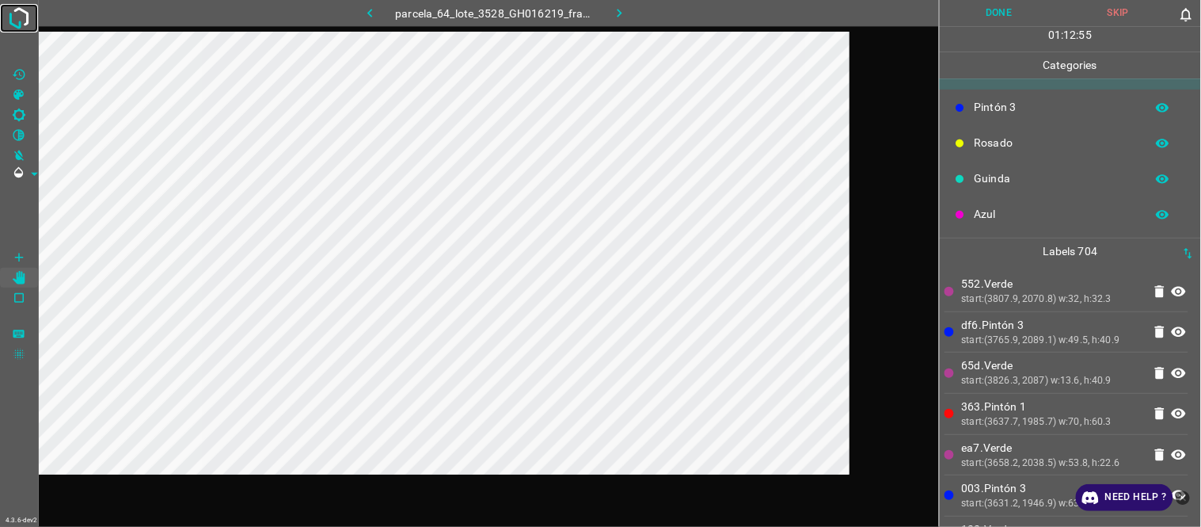
click at [21, 21] on img at bounding box center [19, 18] width 29 height 29
